Goal: Task Accomplishment & Management: Manage account settings

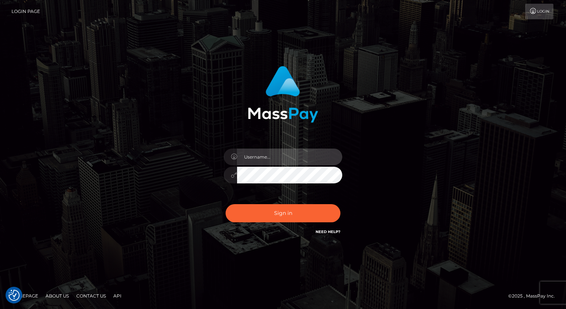
click at [270, 155] on input "text" at bounding box center [289, 157] width 105 height 17
type input "Arlene.luminaryplay"
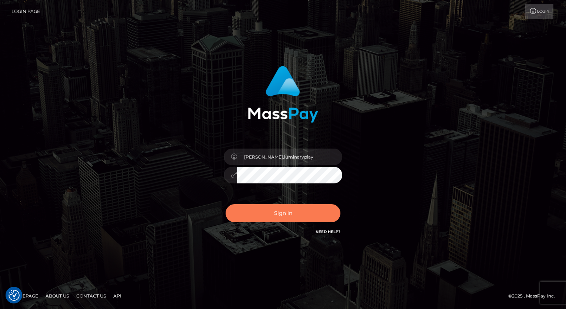
click at [289, 215] on button "Sign in" at bounding box center [283, 213] width 115 height 18
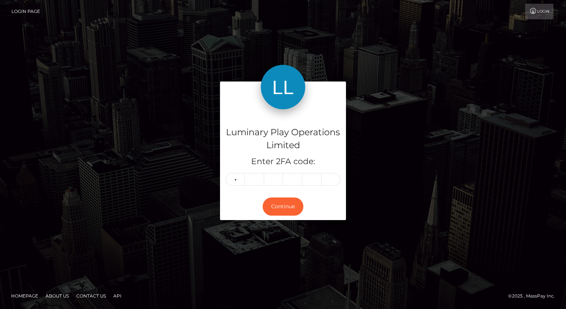
type input "7"
type input "8"
type input "4"
type input "8"
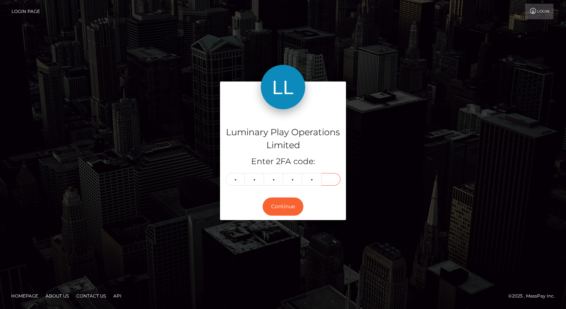
type input "0"
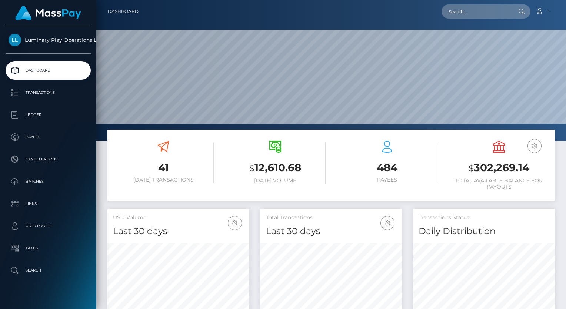
scroll to position [131, 142]
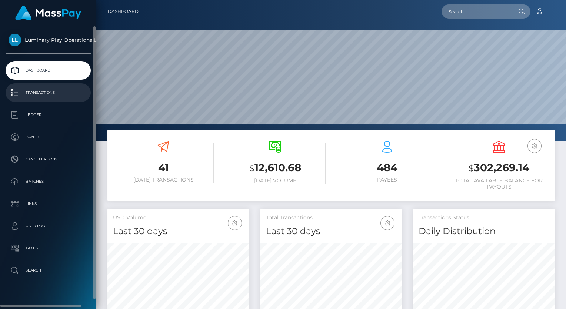
click at [47, 91] on p "Transactions" at bounding box center [48, 92] width 79 height 11
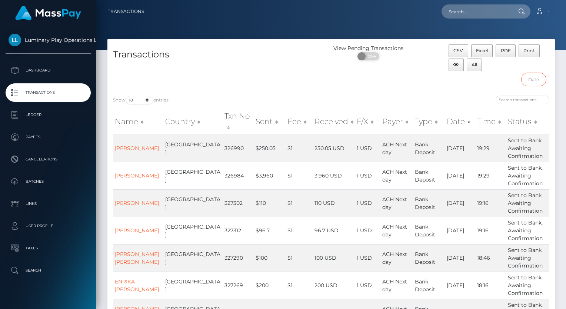
click at [540, 76] on input "text" at bounding box center [534, 80] width 25 height 14
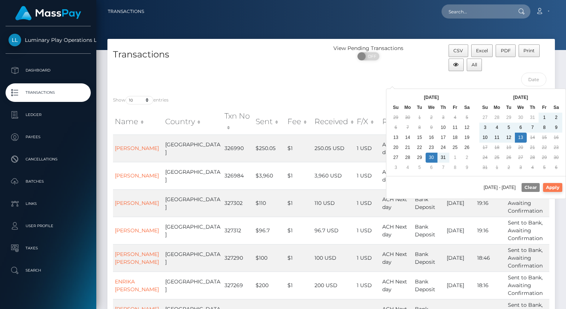
click at [554, 183] on button "Apply" at bounding box center [552, 187] width 19 height 9
type input "07/30/2025 - 08/13/2025"
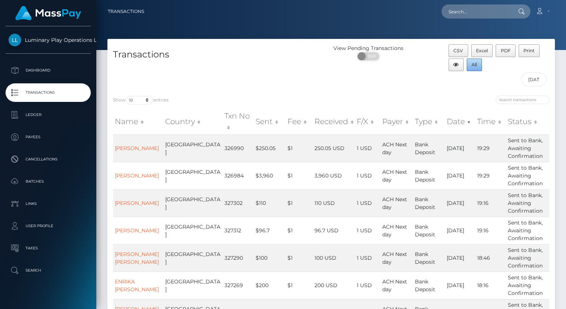
click at [476, 64] on span "All" at bounding box center [475, 65] width 6 height 6
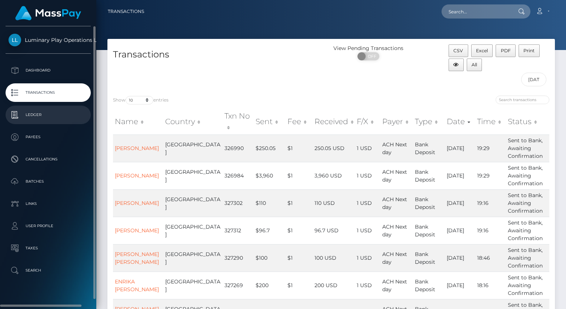
click at [36, 122] on link "Ledger" at bounding box center [48, 115] width 85 height 19
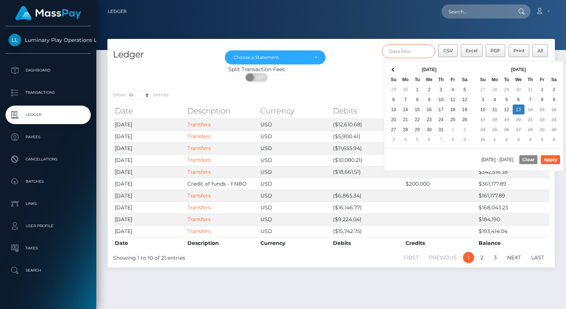
click at [411, 53] on input "text" at bounding box center [409, 51] width 53 height 14
click at [553, 159] on button "Apply" at bounding box center [550, 159] width 19 height 9
type input "08/01/2025 - 08/13/2025"
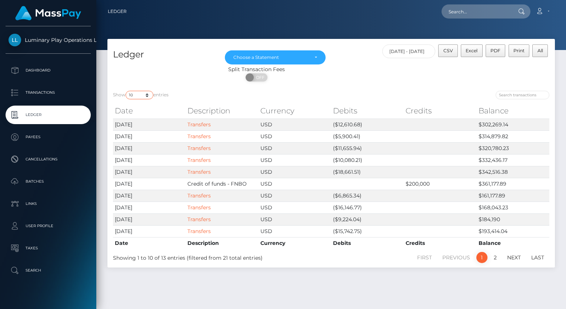
click at [136, 98] on select "10 25 50 100 250" at bounding box center [140, 95] width 28 height 9
select select "25"
click at [126, 91] on select "10 25 50 100 250" at bounding box center [140, 95] width 28 height 9
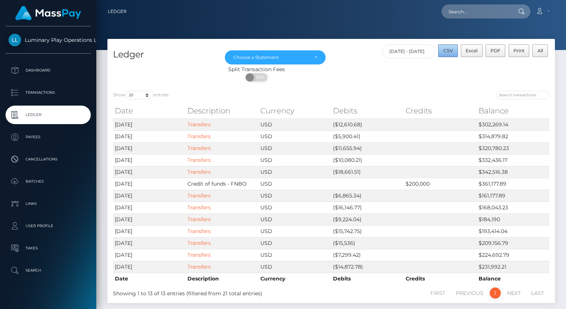
click at [453, 52] on span "CSV" at bounding box center [449, 51] width 10 height 6
click at [310, 57] on div "Choose a Statement" at bounding box center [276, 57] width 84 height 6
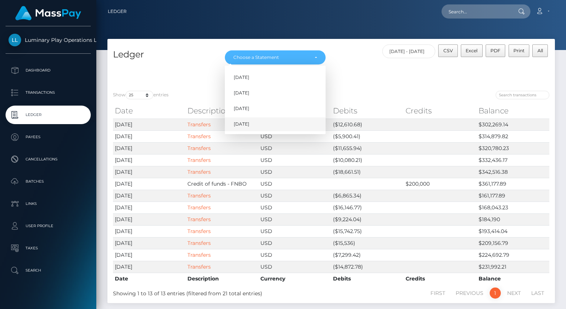
click at [258, 125] on link "Aug 2025" at bounding box center [275, 125] width 101 height 14
select select "Aug 2025"
